Goal: Navigation & Orientation: Understand site structure

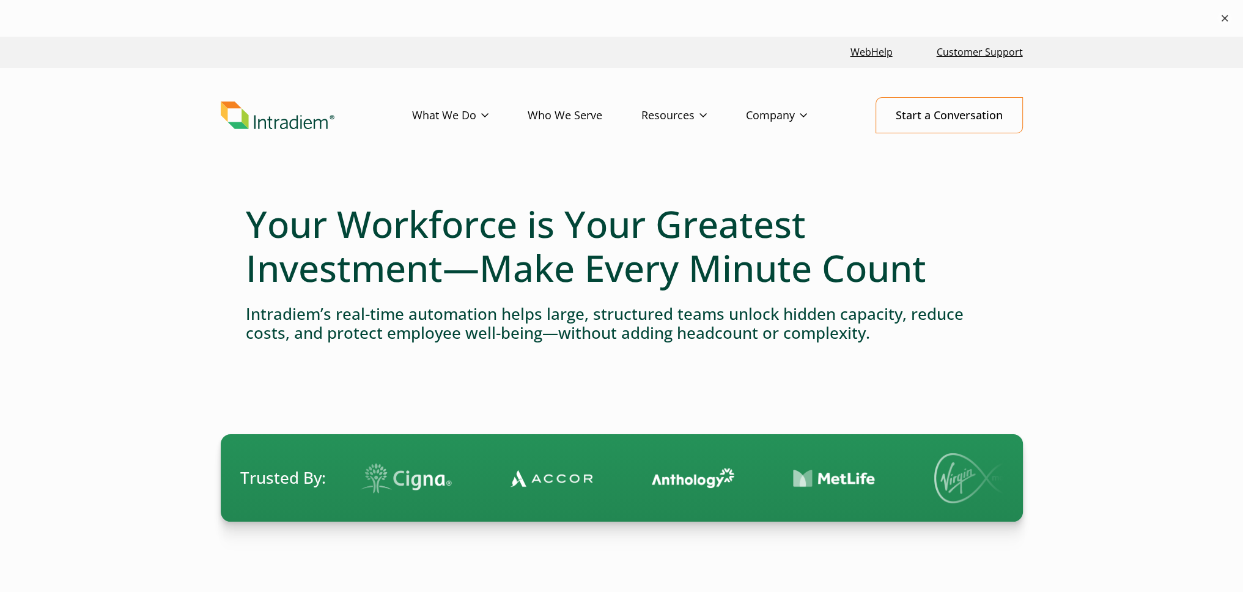
click at [1222, 19] on button "×" at bounding box center [1225, 18] width 15 height 15
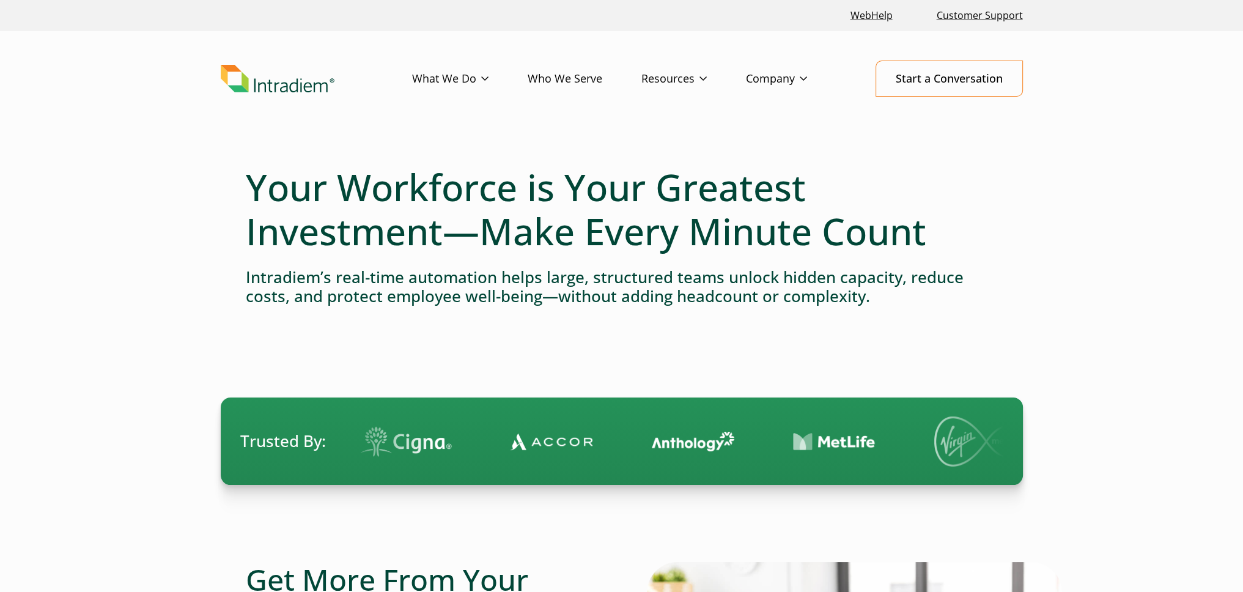
click at [429, 104] on link "Platform" at bounding box center [433, 103] width 40 height 13
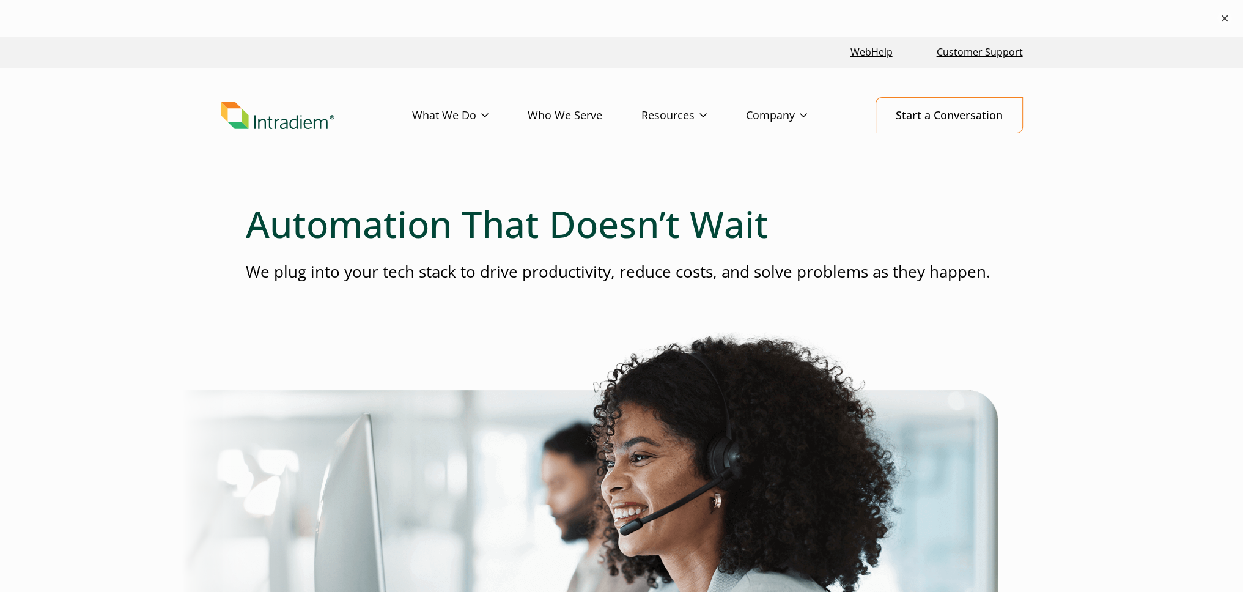
click at [1221, 18] on button "×" at bounding box center [1225, 18] width 15 height 15
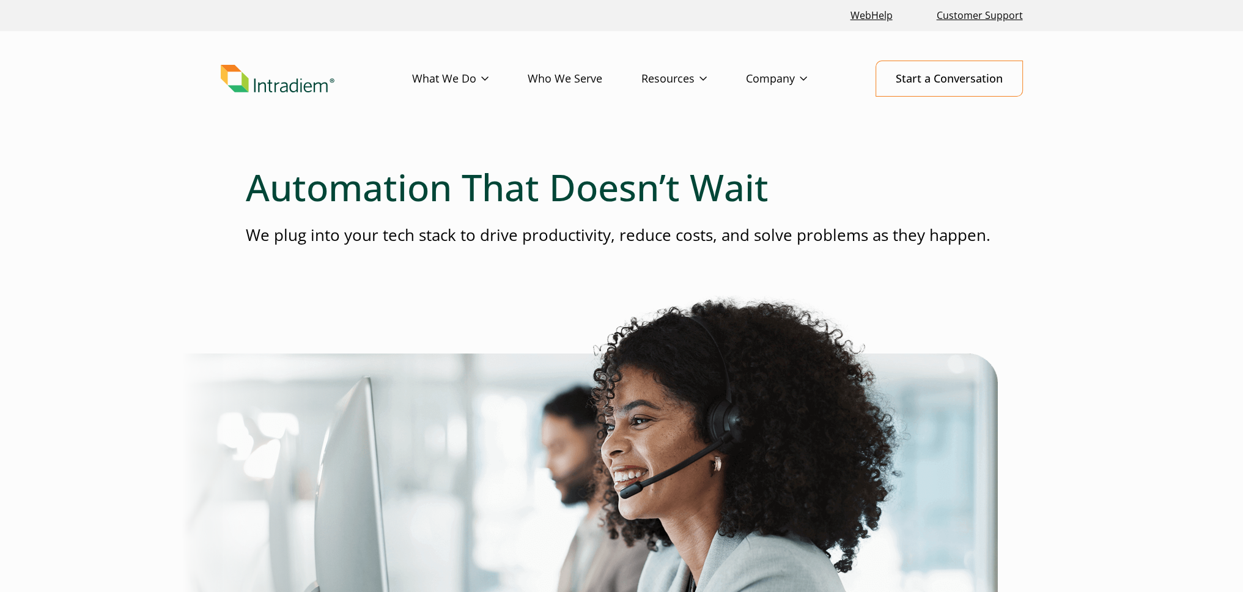
click at [572, 78] on link "Who We Serve" at bounding box center [585, 78] width 114 height 35
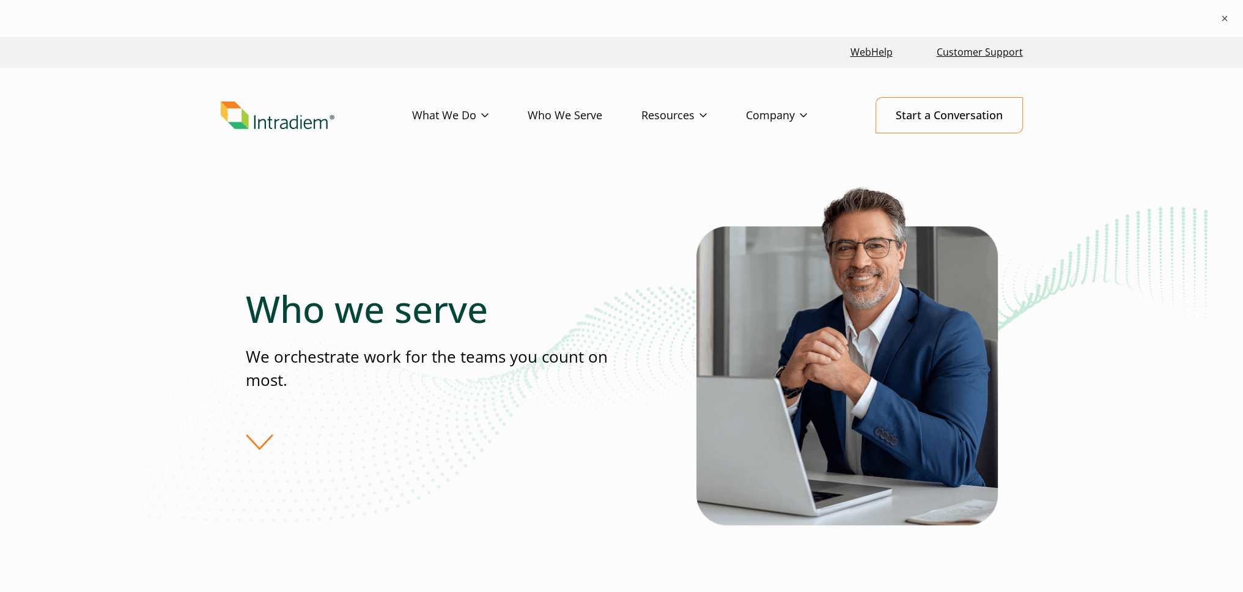
click at [109, 401] on div "Who we serve We orchestrate work for the teams you count on most." at bounding box center [621, 397] width 1243 height 431
